Goal: Task Accomplishment & Management: Manage account settings

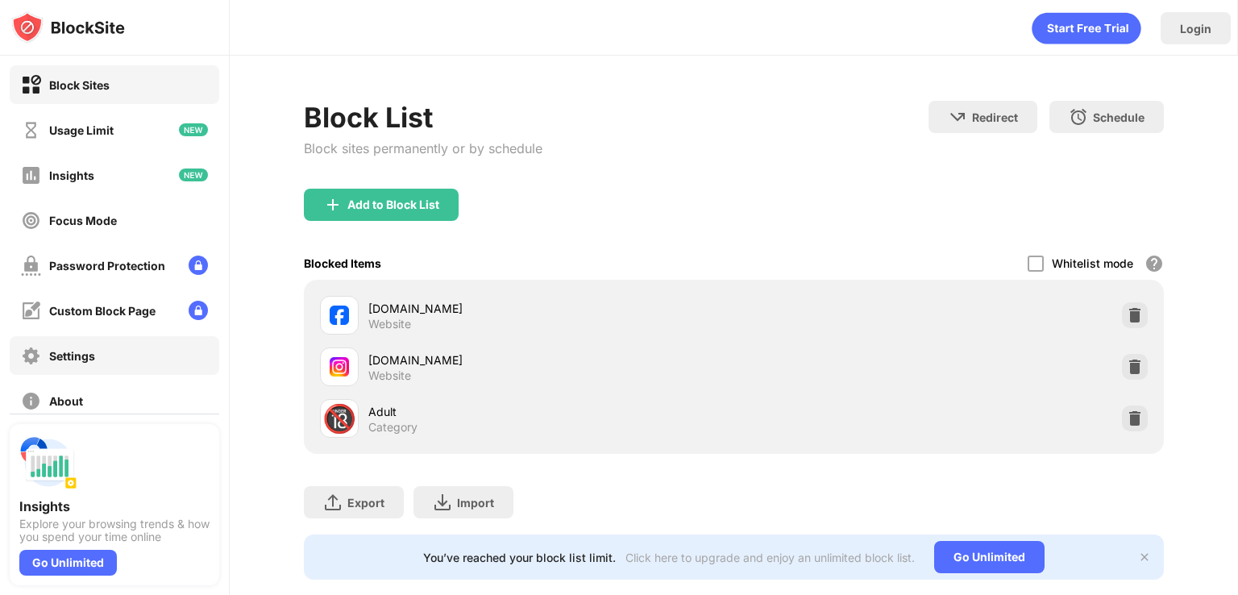
click at [125, 370] on div "Settings" at bounding box center [115, 355] width 210 height 39
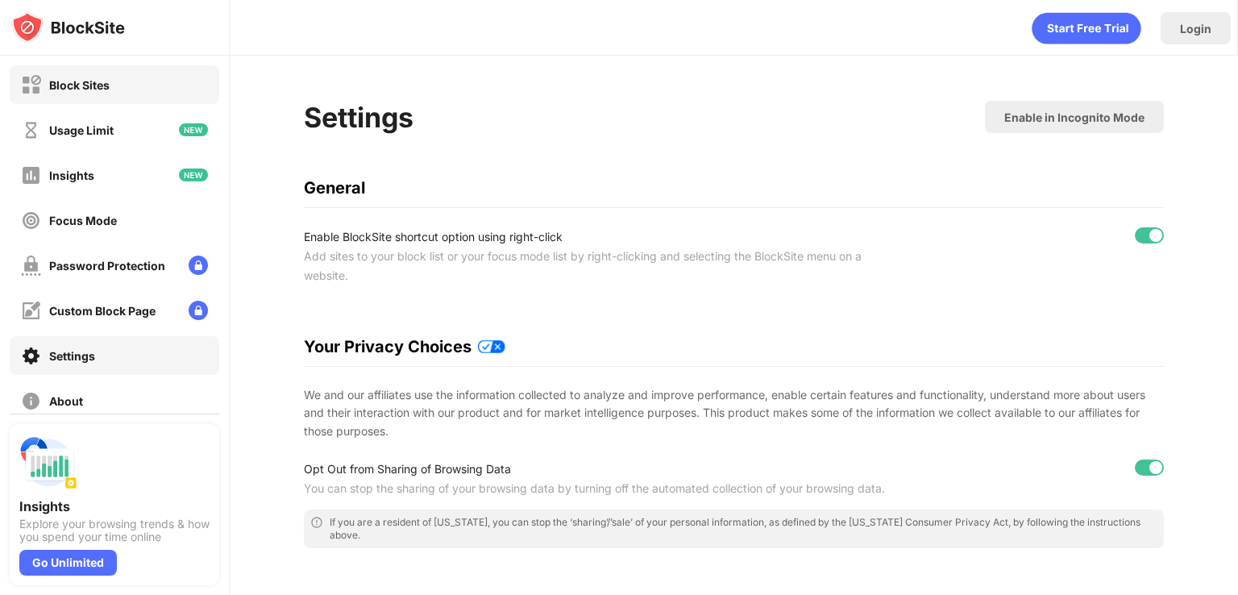
click at [117, 83] on div "Block Sites" at bounding box center [115, 84] width 210 height 39
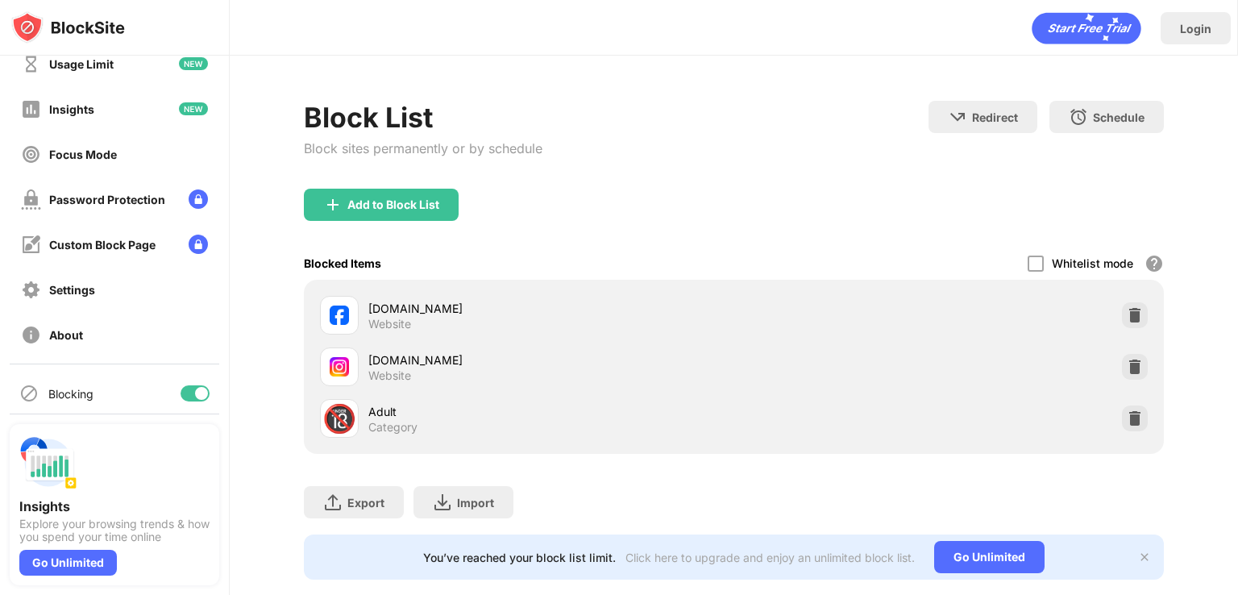
scroll to position [106, 0]
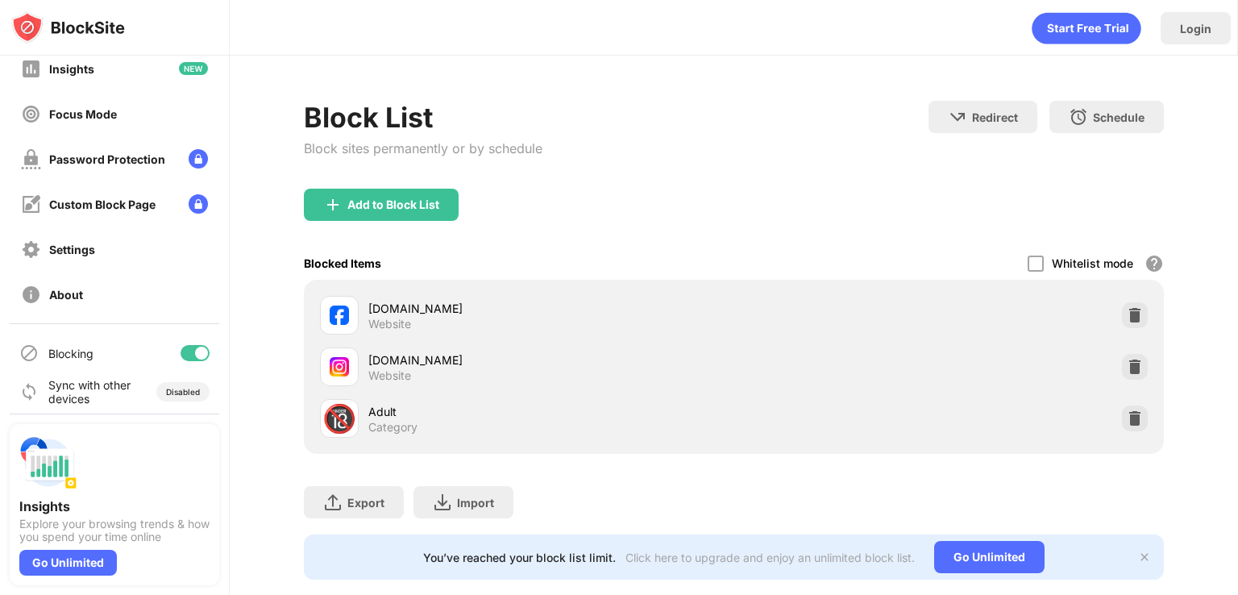
click at [181, 357] on div at bounding box center [195, 353] width 29 height 16
click at [185, 356] on div at bounding box center [195, 353] width 29 height 16
